Goal: Find specific fact: Find specific fact

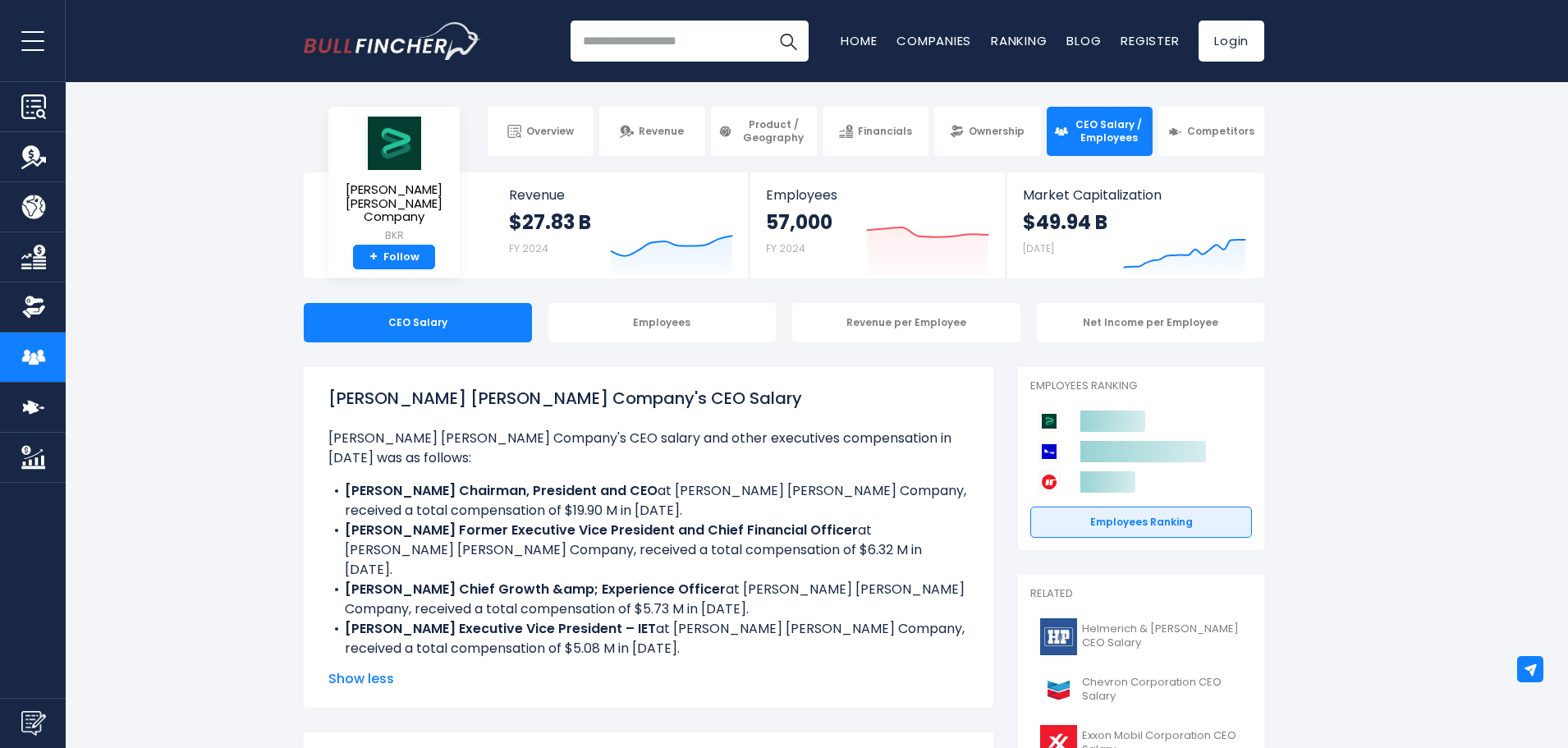
click at [987, 123] on link "Ownership" at bounding box center [987, 132] width 106 height 49
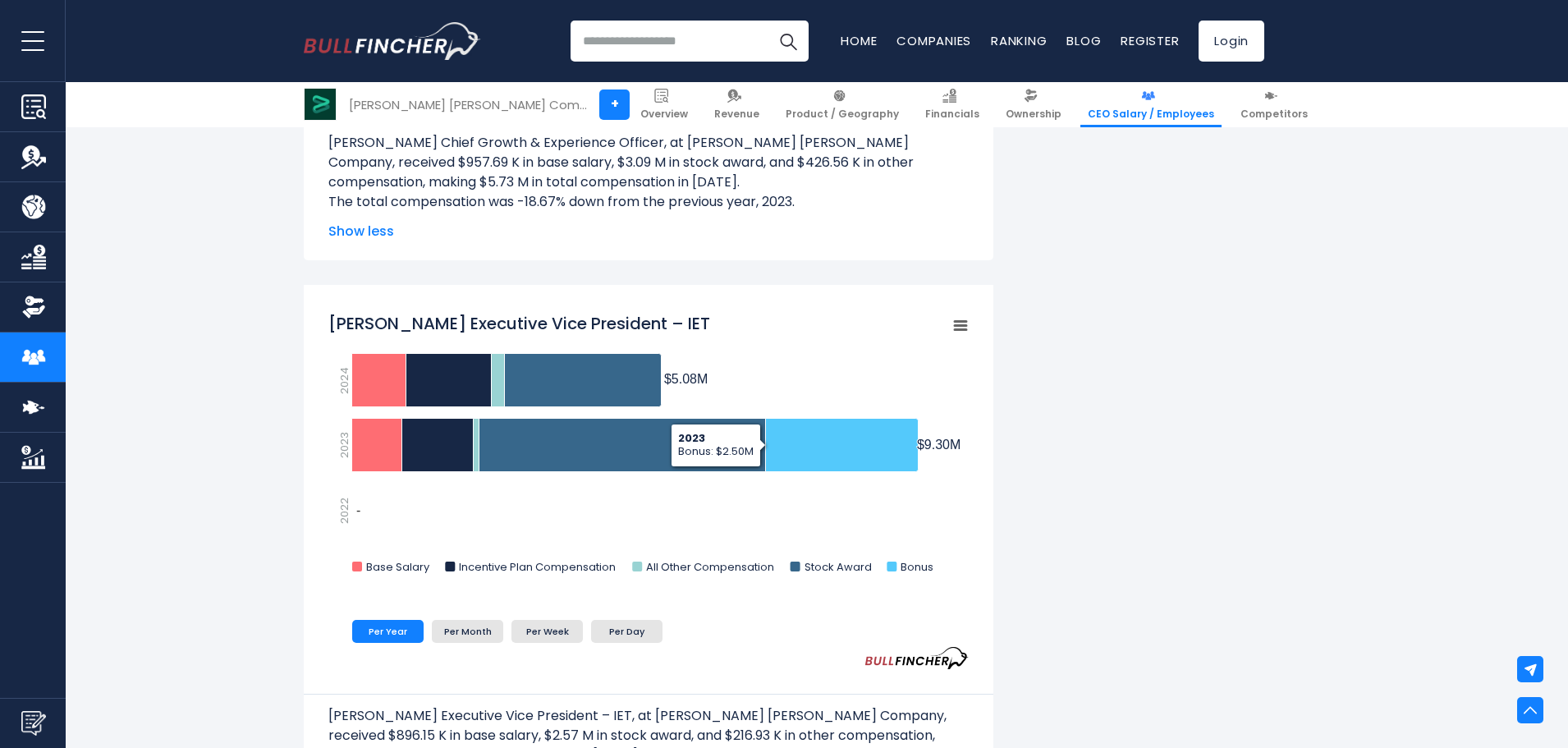
scroll to position [2216, 0]
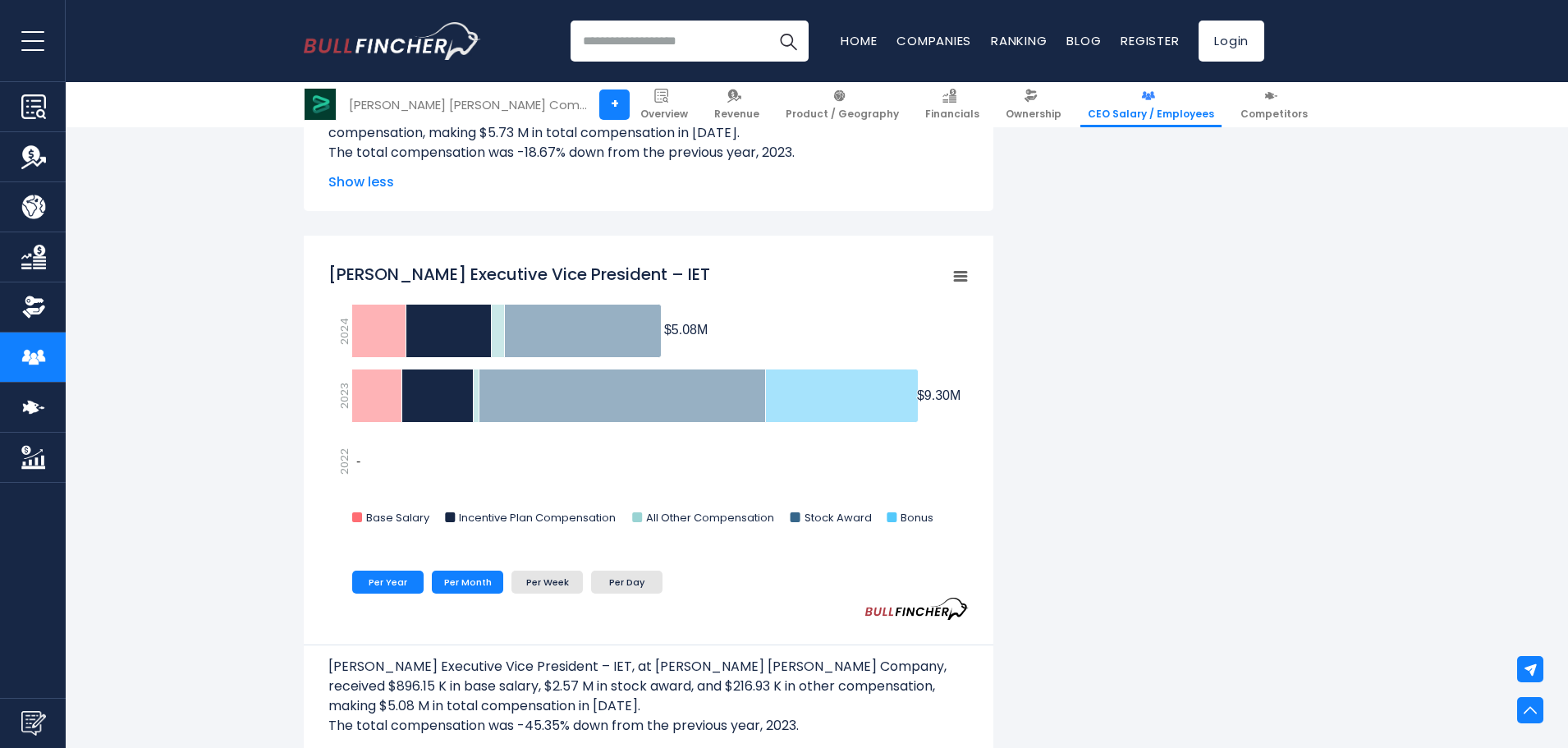
click at [476, 582] on li "Per Month" at bounding box center [467, 582] width 71 height 23
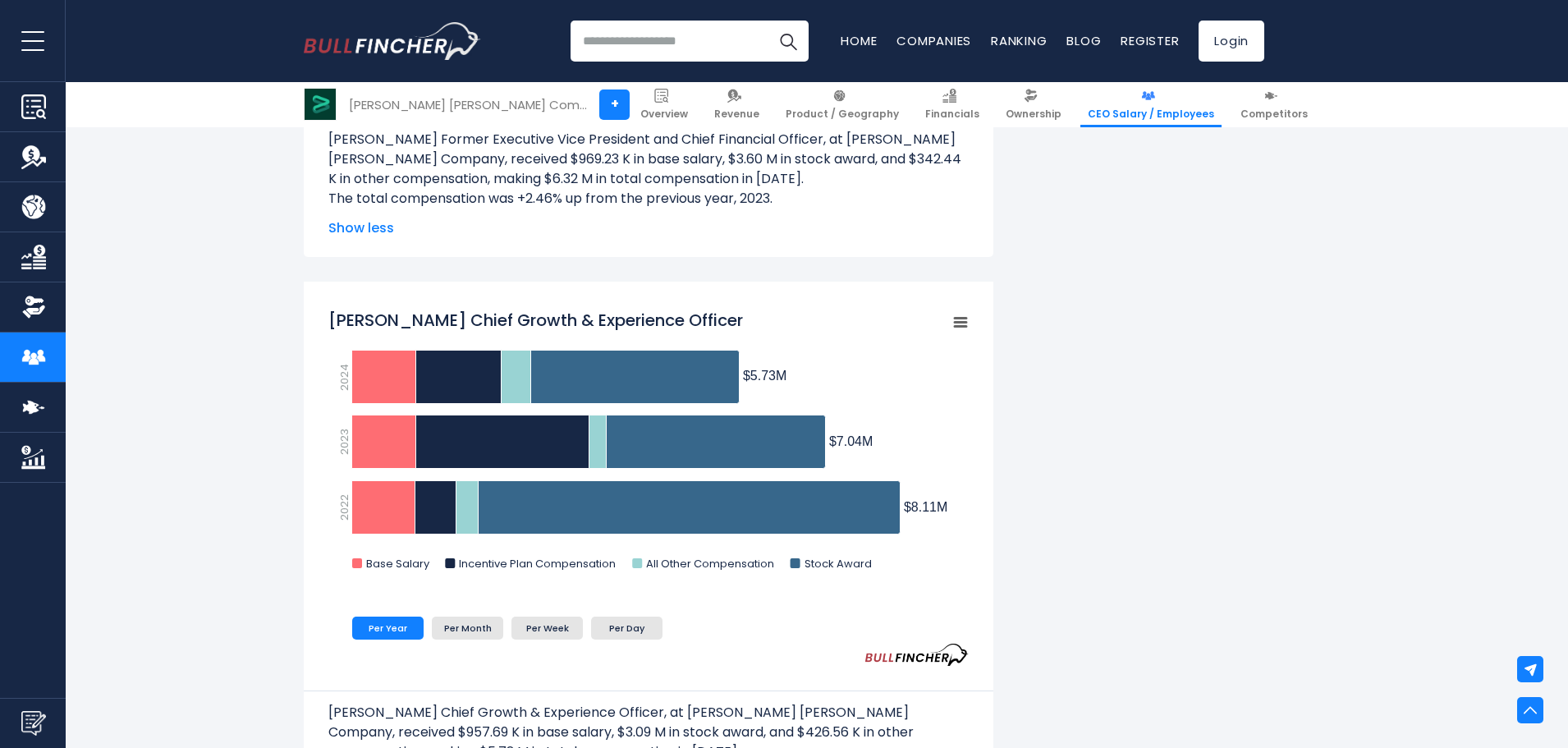
scroll to position [1559, 0]
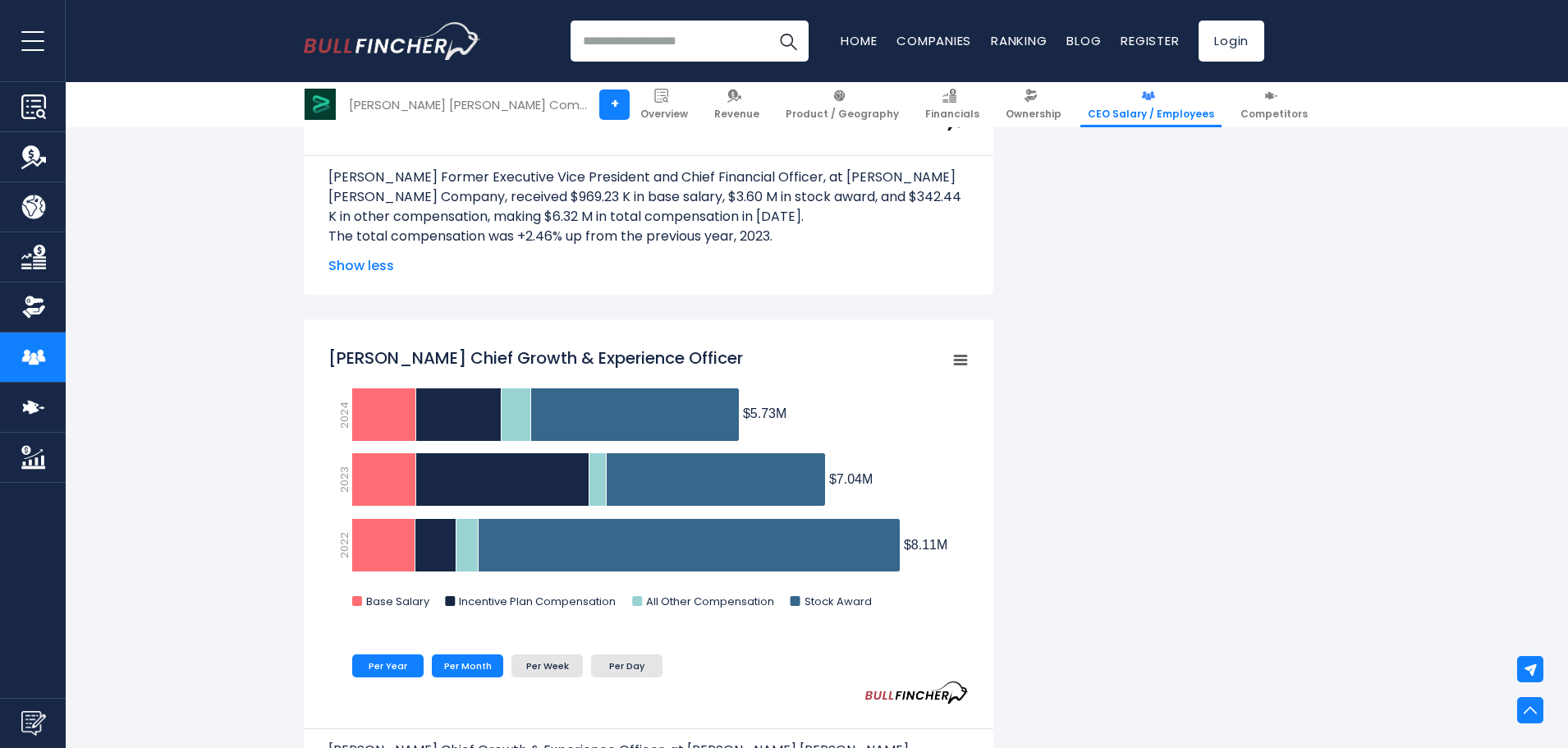
click at [485, 664] on li "Per Month" at bounding box center [467, 665] width 71 height 23
click at [553, 662] on li "Per Week" at bounding box center [547, 665] width 71 height 23
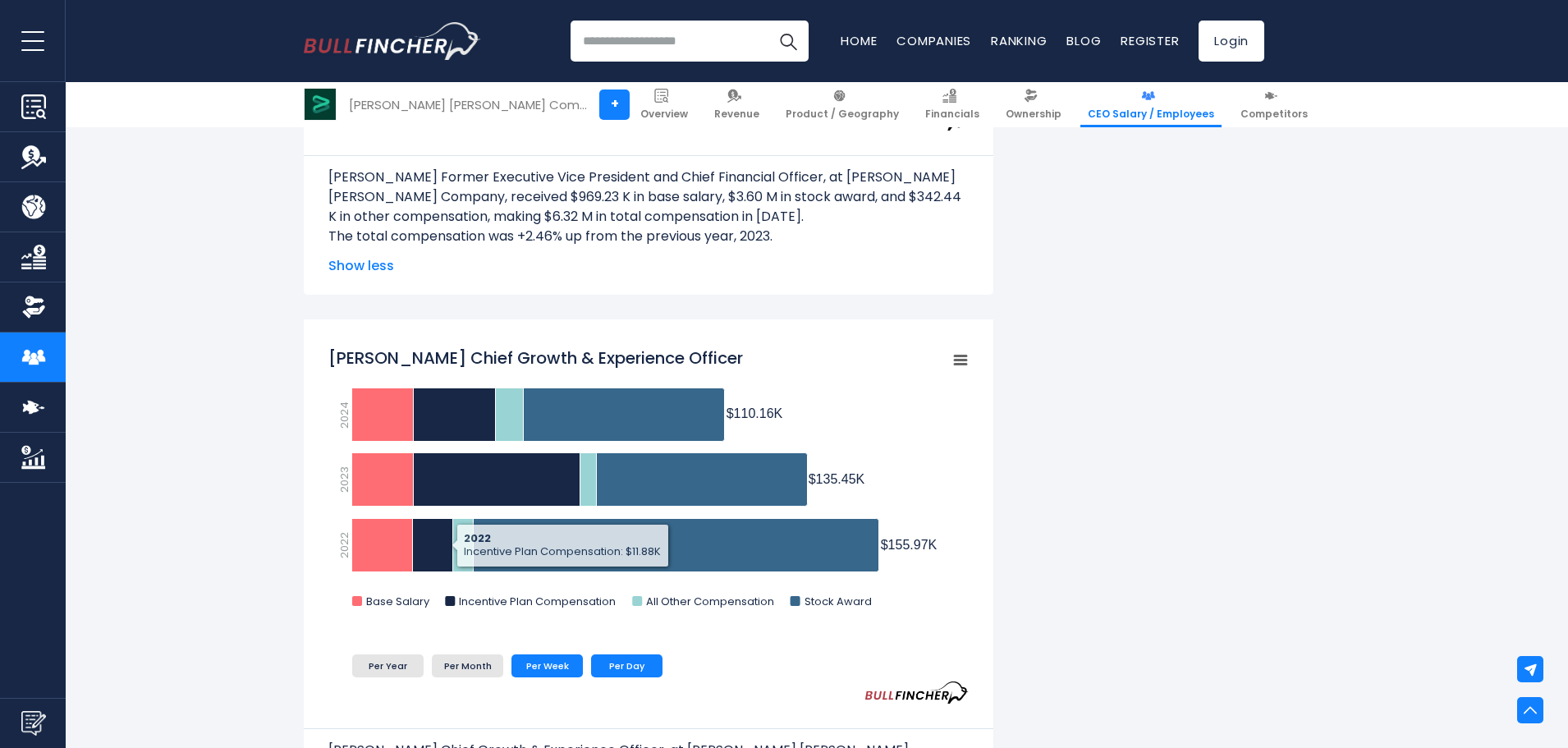
click at [625, 668] on li "Per Day" at bounding box center [627, 665] width 71 height 23
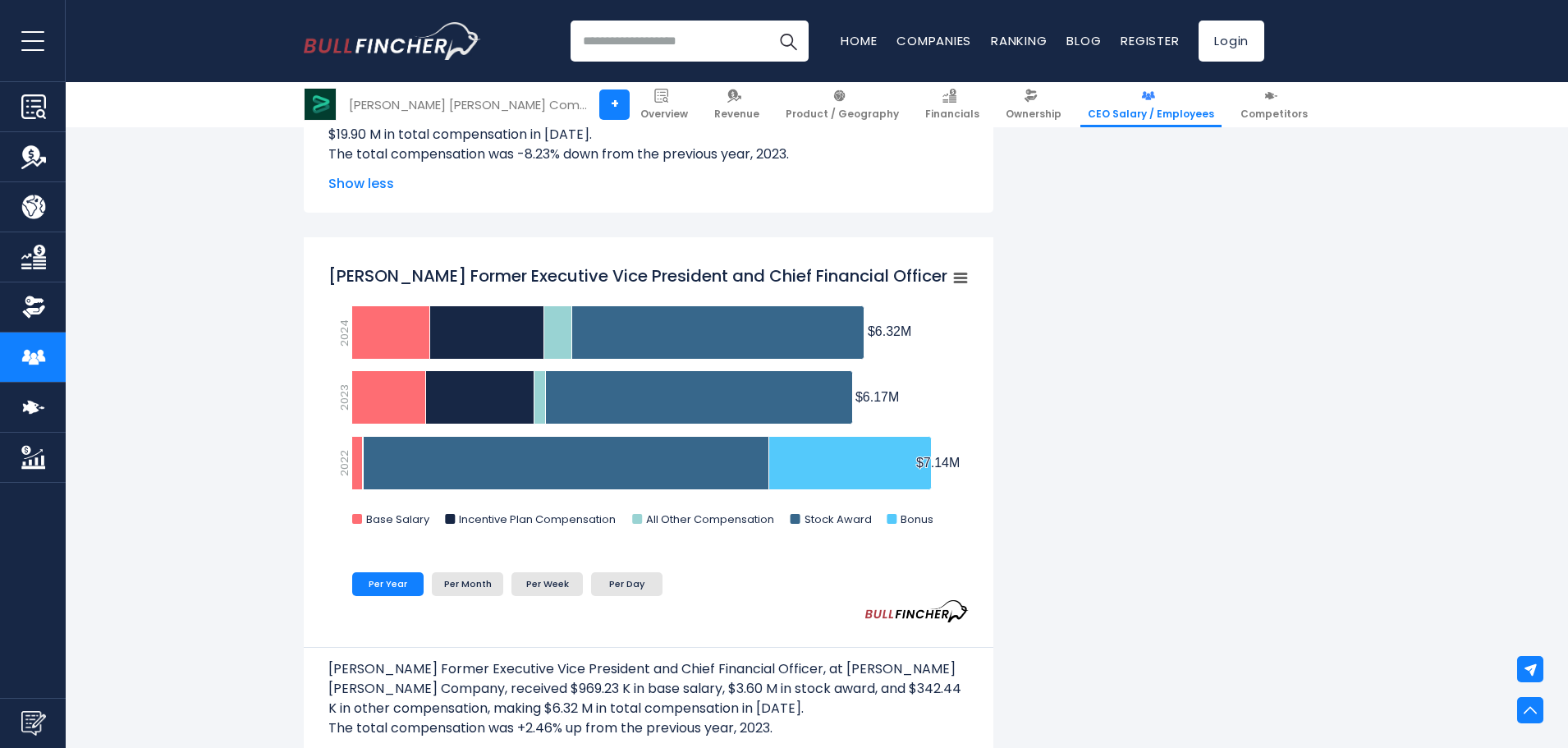
scroll to position [1067, 0]
click at [651, 589] on li "Per Day" at bounding box center [627, 583] width 71 height 23
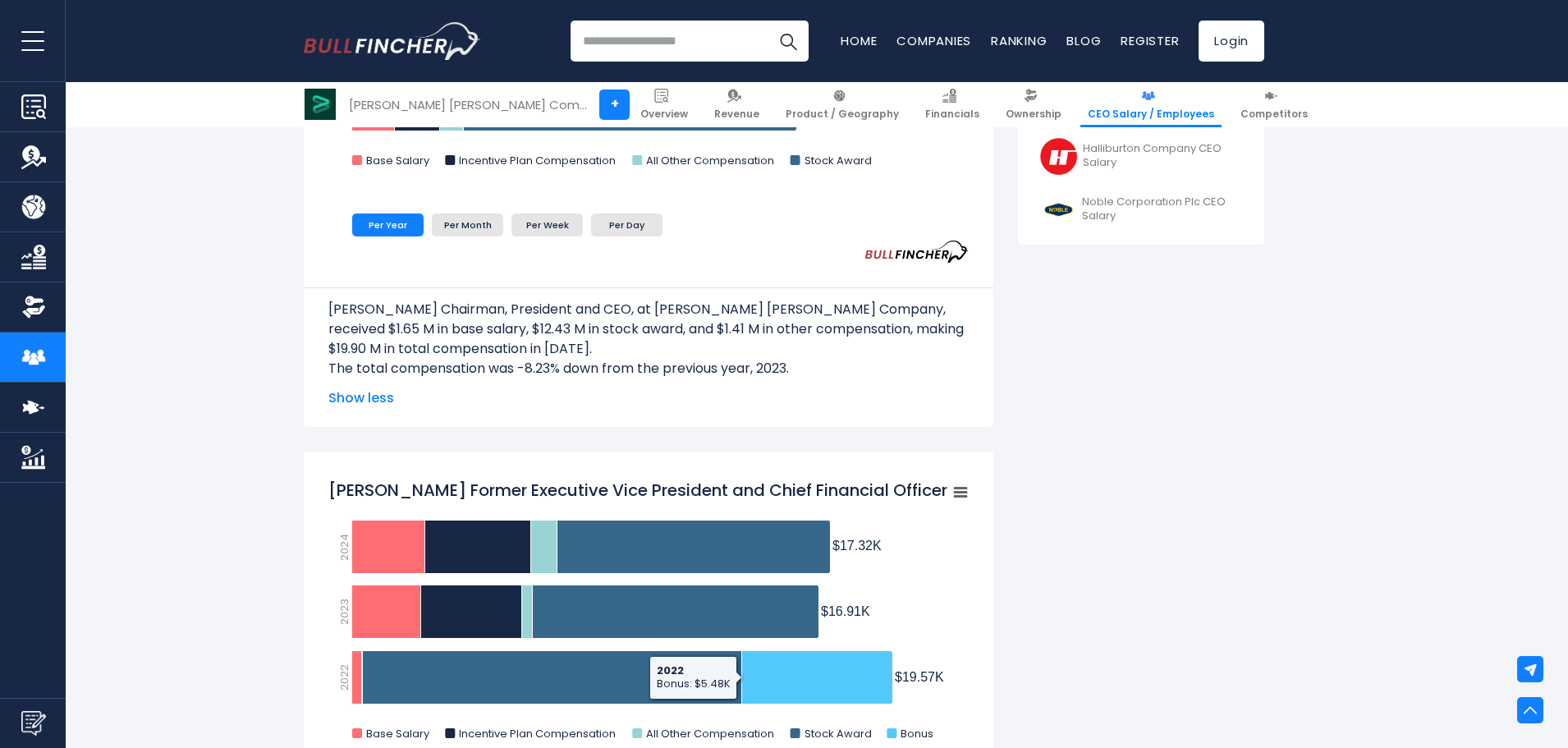
scroll to position [574, 0]
